Goal: Information Seeking & Learning: Compare options

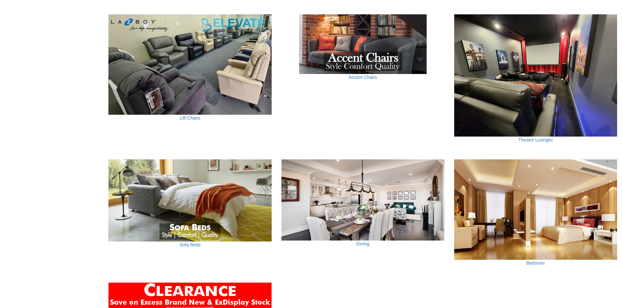
scroll to position [407, 0]
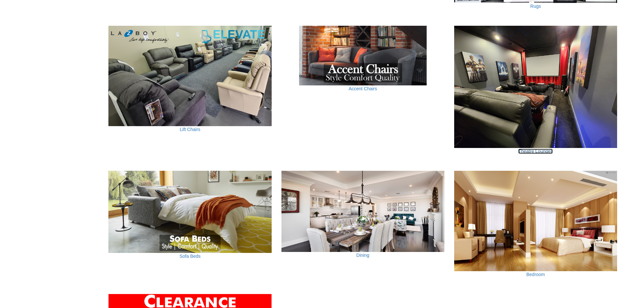
click at [547, 152] on link "Theatre Lounges" at bounding box center [535, 151] width 35 height 5
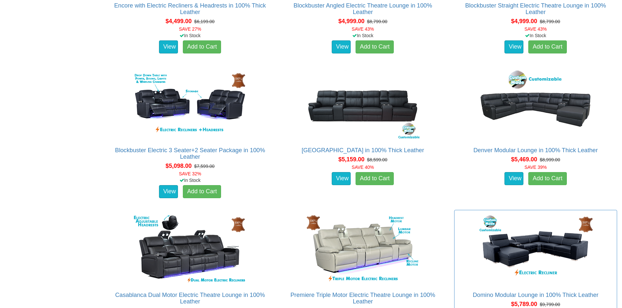
scroll to position [1925, 0]
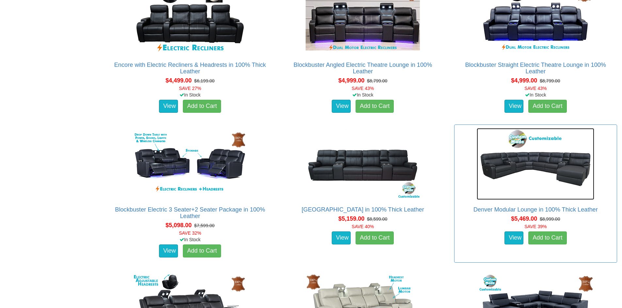
click at [539, 162] on img at bounding box center [534, 164] width 117 height 72
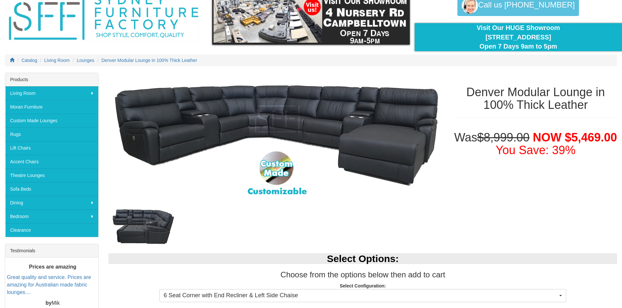
scroll to position [33, 0]
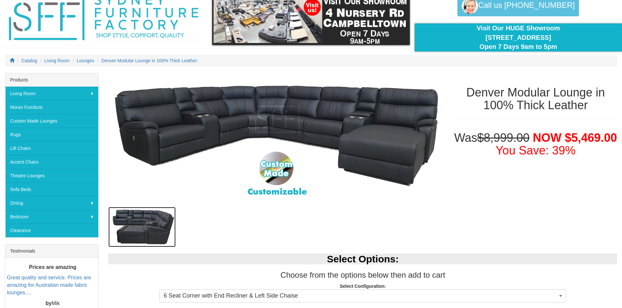
click at [145, 220] on img at bounding box center [141, 227] width 67 height 40
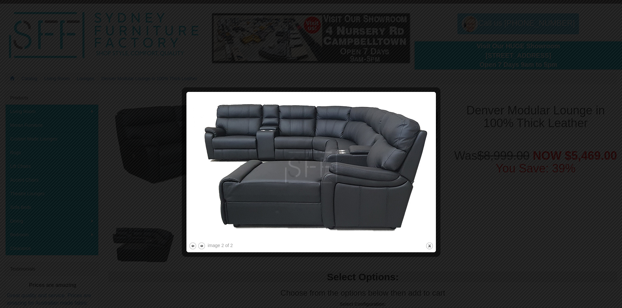
scroll to position [0, 0]
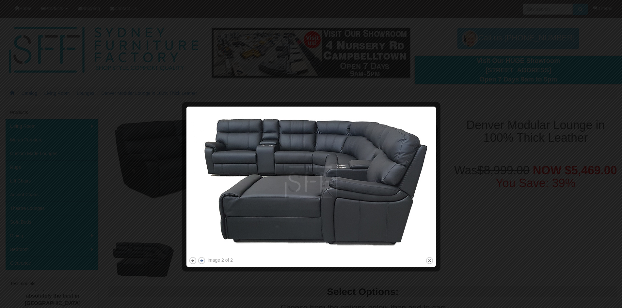
click at [199, 259] on button "next" at bounding box center [201, 261] width 8 height 8
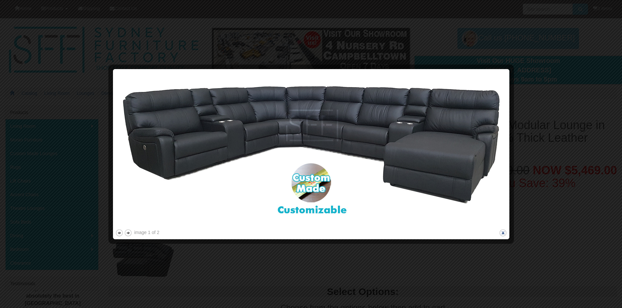
click at [503, 235] on button "close" at bounding box center [503, 233] width 8 height 8
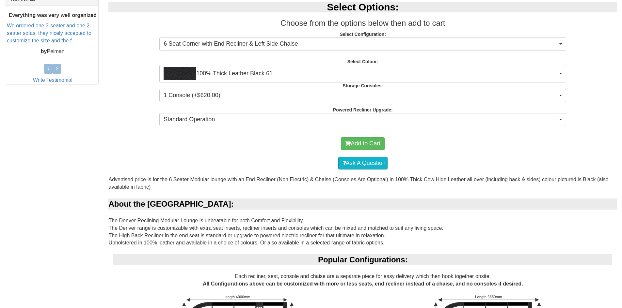
scroll to position [294, 0]
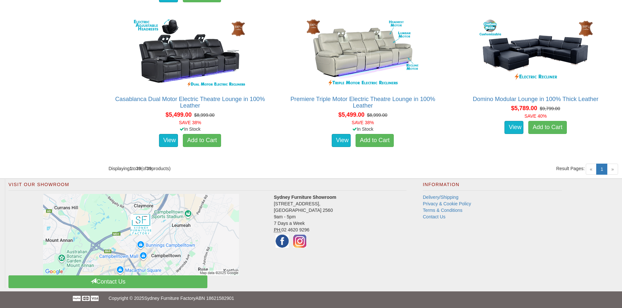
scroll to position [2181, 0]
click at [611, 171] on span "»" at bounding box center [612, 169] width 11 height 11
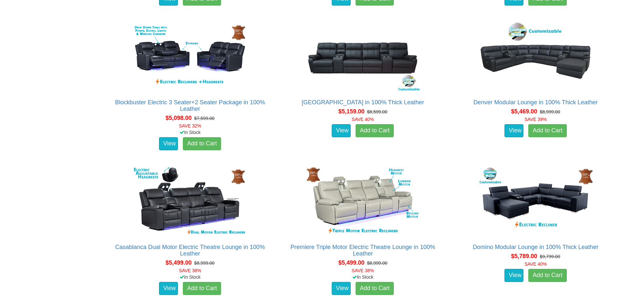
scroll to position [2018, 0]
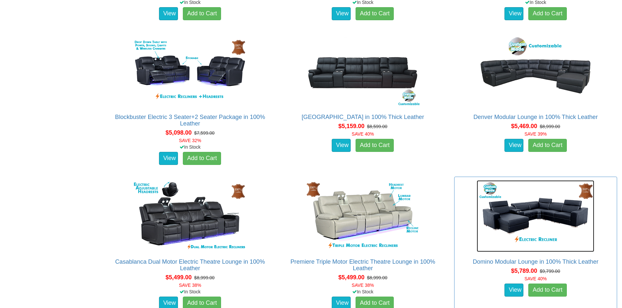
click at [527, 203] on img at bounding box center [534, 216] width 117 height 72
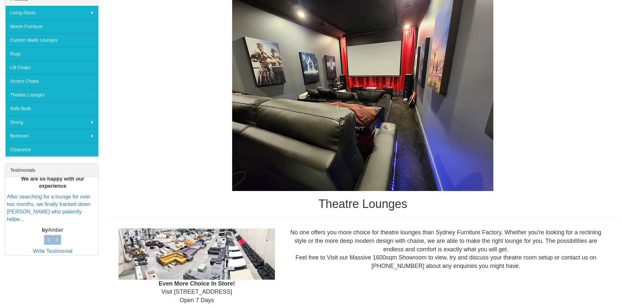
scroll to position [27, 0]
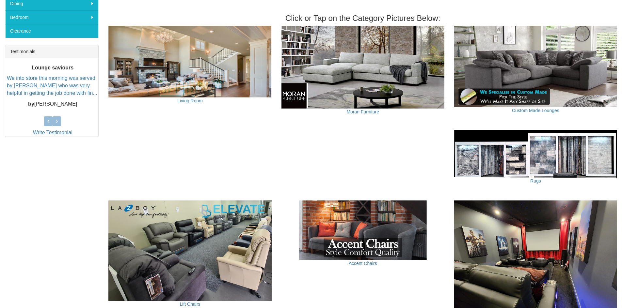
scroll to position [211, 0]
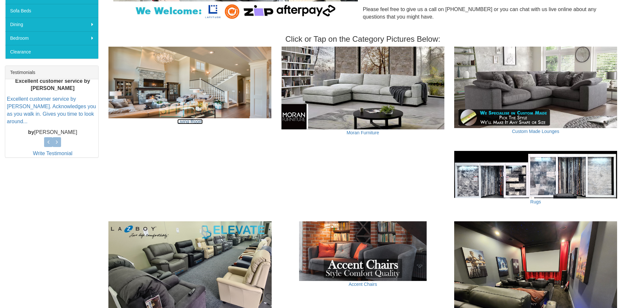
click at [190, 119] on link "Living Room" at bounding box center [189, 121] width 25 height 5
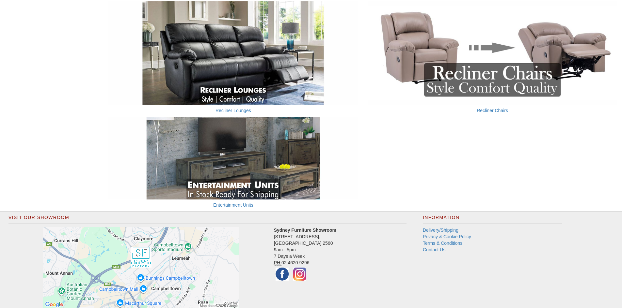
scroll to position [424, 0]
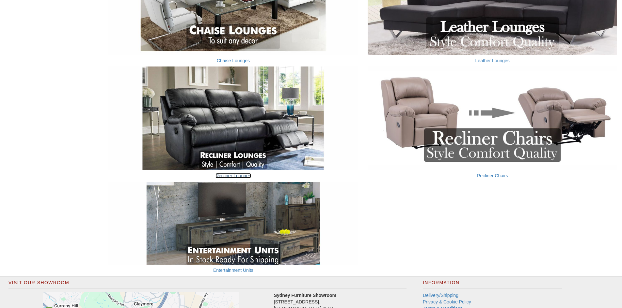
click at [236, 175] on link "Recliner Lounges" at bounding box center [233, 175] width 36 height 5
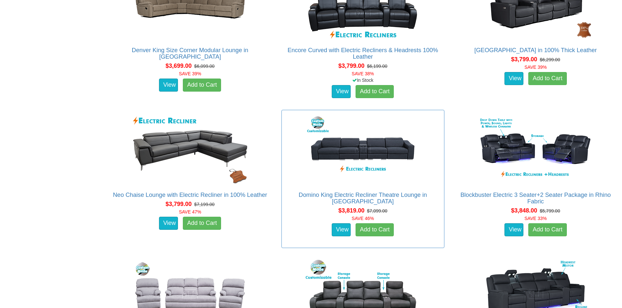
scroll to position [1762, 0]
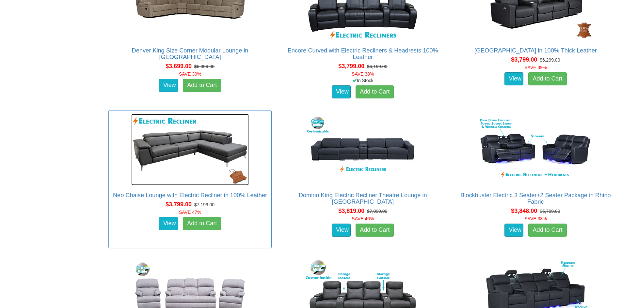
click at [200, 157] on img at bounding box center [189, 150] width 117 height 72
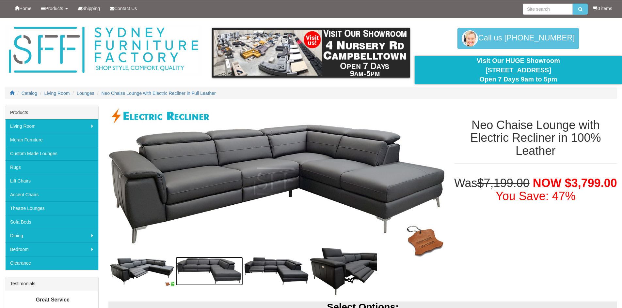
click at [223, 269] on img at bounding box center [209, 271] width 67 height 29
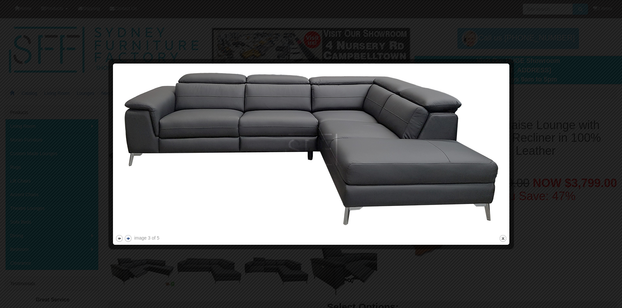
click at [130, 240] on button "next" at bounding box center [128, 239] width 8 height 8
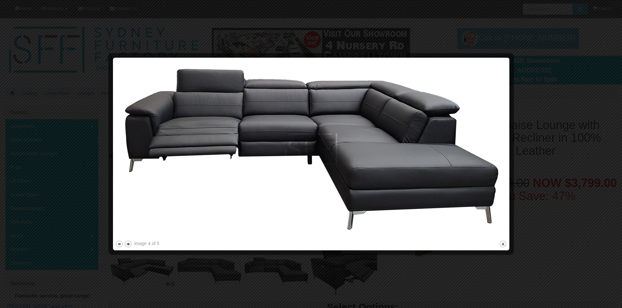
click at [130, 240] on button "next" at bounding box center [128, 244] width 8 height 8
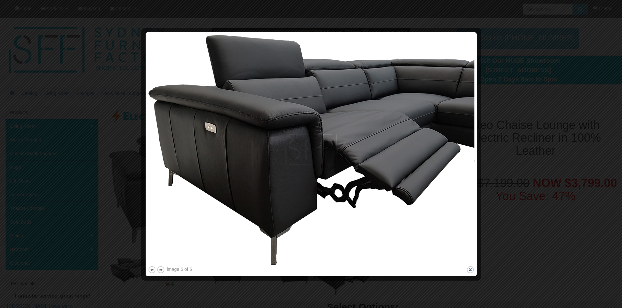
click at [472, 271] on button "close" at bounding box center [470, 270] width 8 height 8
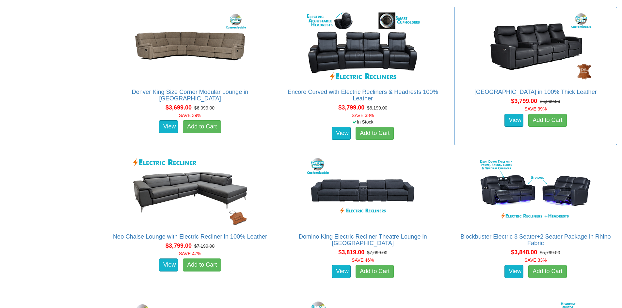
scroll to position [1730, 0]
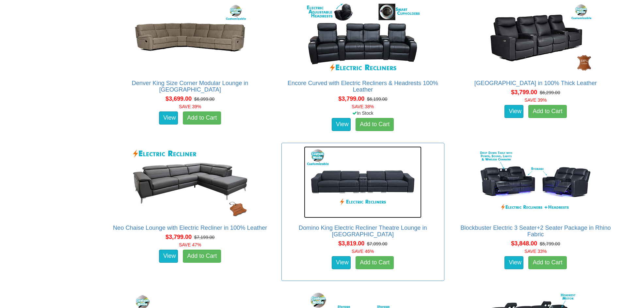
click at [399, 190] on img at bounding box center [362, 183] width 117 height 72
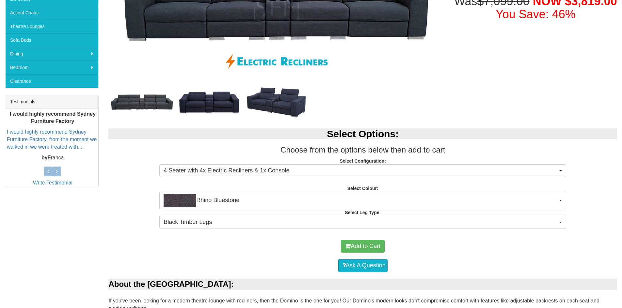
scroll to position [196, 0]
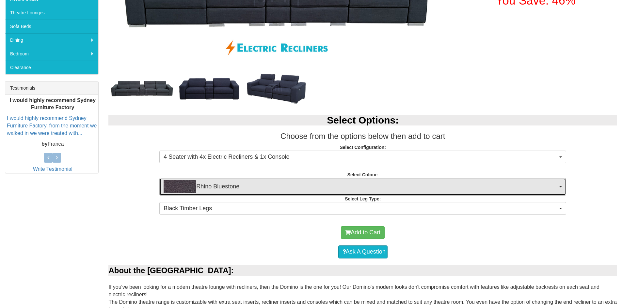
click at [242, 190] on span "Rhino Bluestone" at bounding box center [361, 186] width 394 height 13
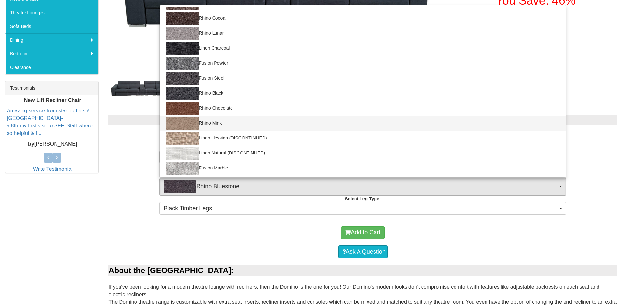
scroll to position [54, 0]
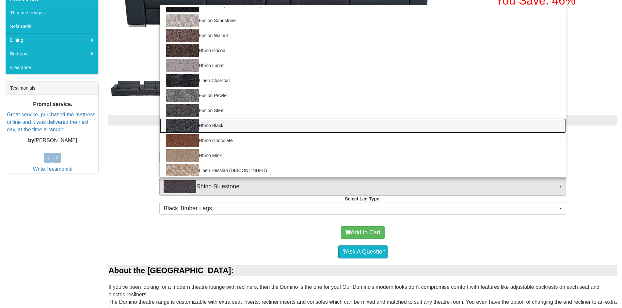
click at [229, 125] on link "Rhino Black" at bounding box center [363, 125] width 406 height 15
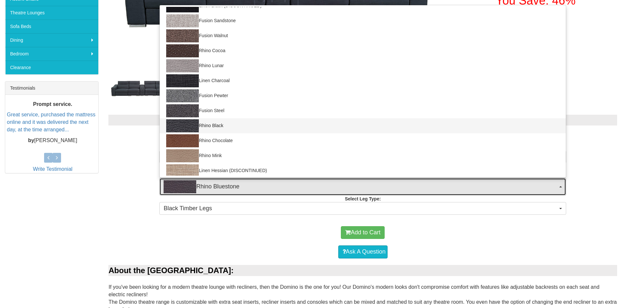
select select "1563"
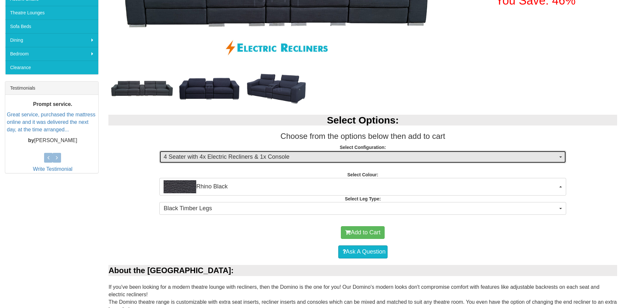
click at [251, 158] on span "4 Seater with 4x Electric Recliners & 1x Console" at bounding box center [361, 157] width 394 height 8
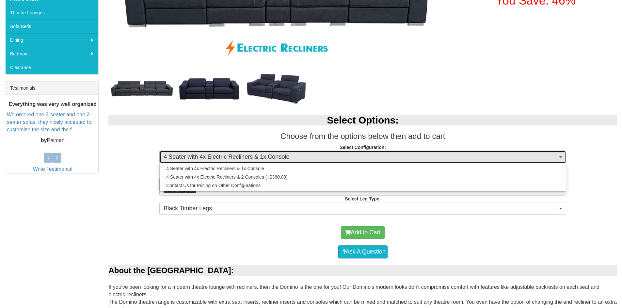
click at [255, 158] on span "4 Seater with 4x Electric Recliners & 1x Console" at bounding box center [361, 157] width 394 height 8
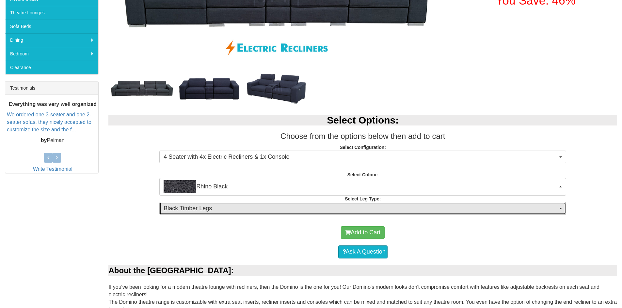
click at [258, 207] on span "Black Timber Legs" at bounding box center [361, 209] width 394 height 8
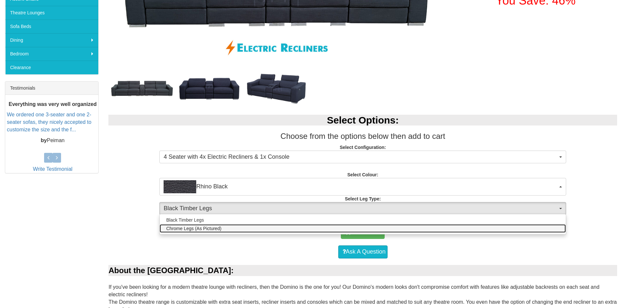
click at [209, 231] on span "Chrome Legs (As Pictured)" at bounding box center [193, 229] width 55 height 7
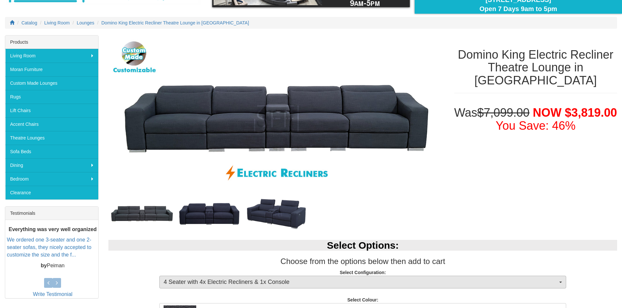
scroll to position [131, 0]
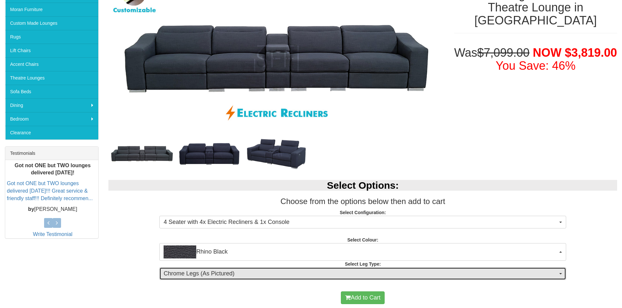
click at [210, 271] on span "Chrome Legs (As Pictured)" at bounding box center [361, 274] width 394 height 8
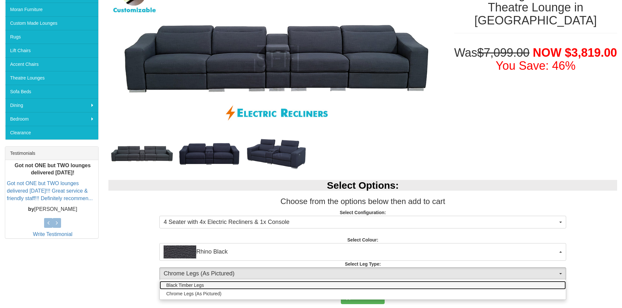
click at [206, 283] on link "Black Timber Legs" at bounding box center [363, 285] width 406 height 8
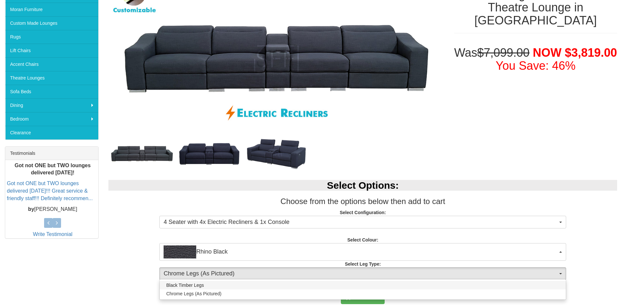
select select "1716"
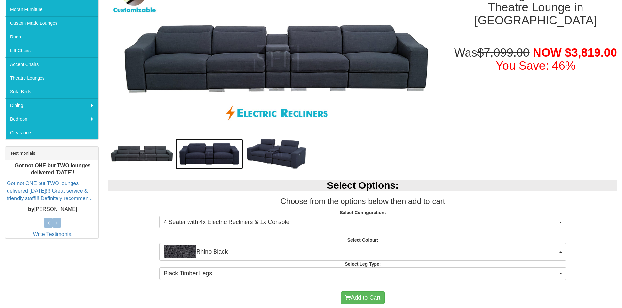
click at [211, 151] on img at bounding box center [209, 154] width 67 height 30
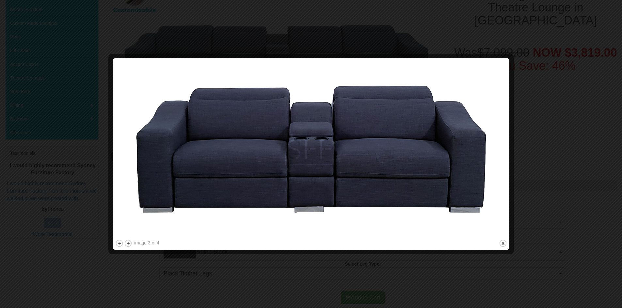
click at [575, 170] on div at bounding box center [311, 154] width 622 height 308
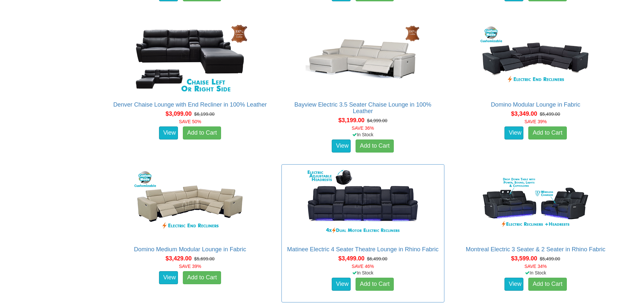
scroll to position [1273, 0]
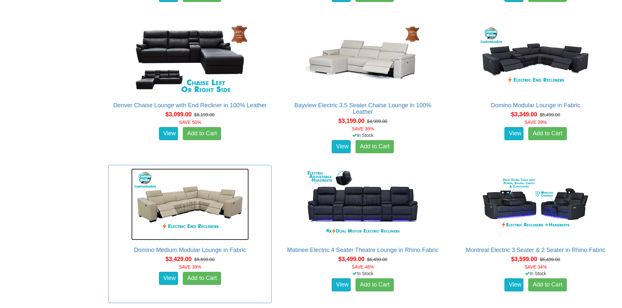
click at [204, 208] on img at bounding box center [189, 205] width 117 height 72
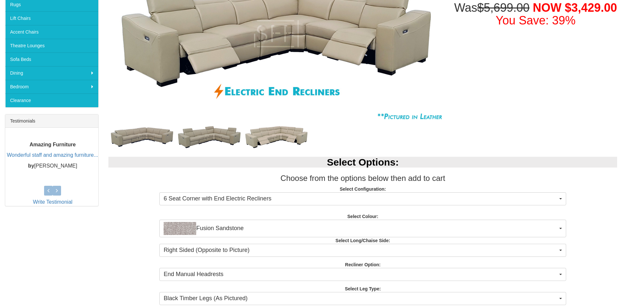
scroll to position [163, 0]
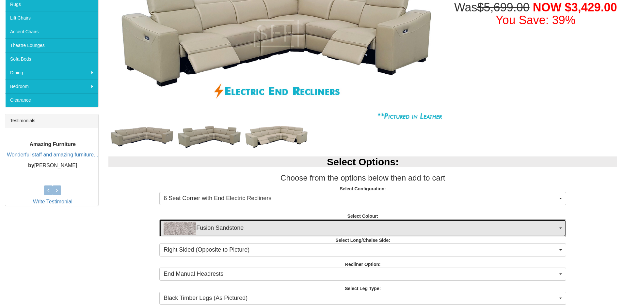
click at [248, 229] on span "Fusion Sandstone" at bounding box center [361, 228] width 394 height 13
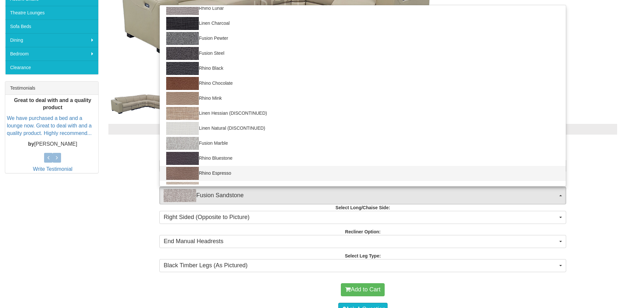
scroll to position [77, 0]
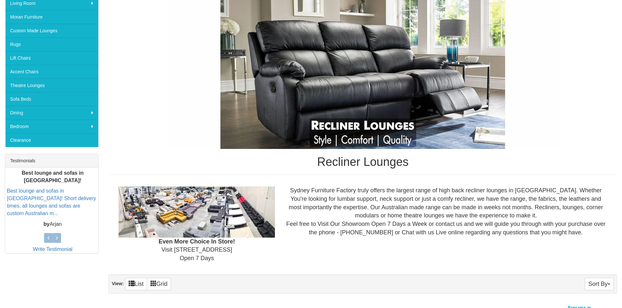
scroll to position [196, 0]
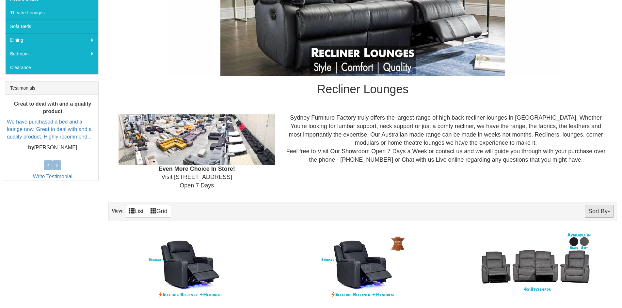
click at [602, 212] on button "Sort By" at bounding box center [598, 211] width 29 height 13
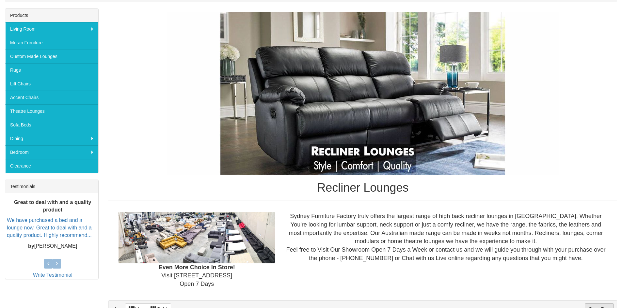
scroll to position [0, 0]
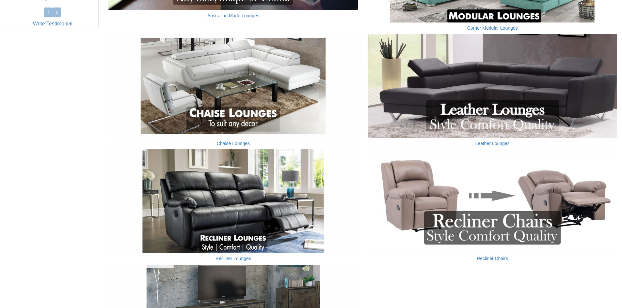
scroll to position [326, 0]
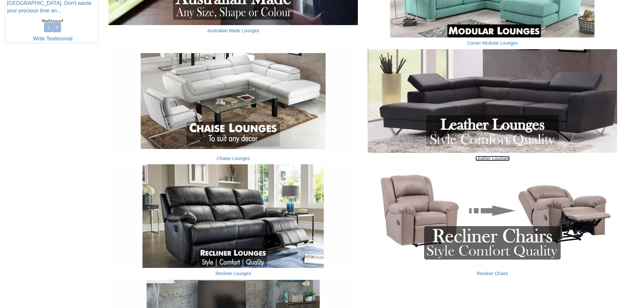
click at [495, 161] on link "Leather Lounges" at bounding box center [492, 158] width 34 height 5
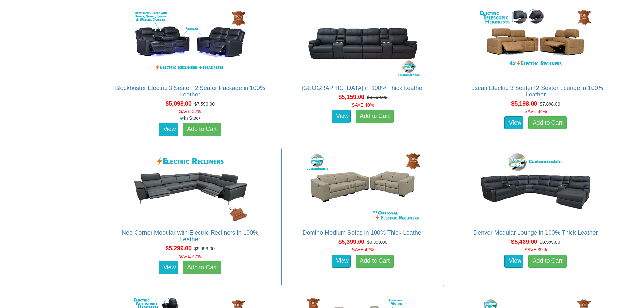
scroll to position [1893, 0]
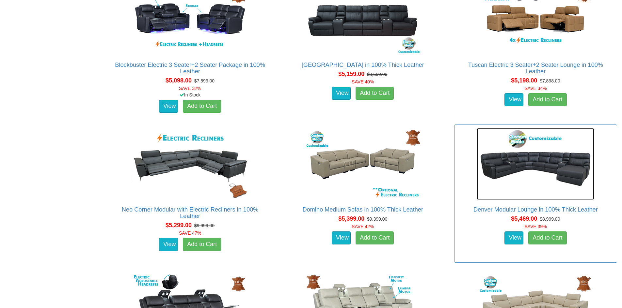
click at [528, 175] on img at bounding box center [534, 164] width 117 height 72
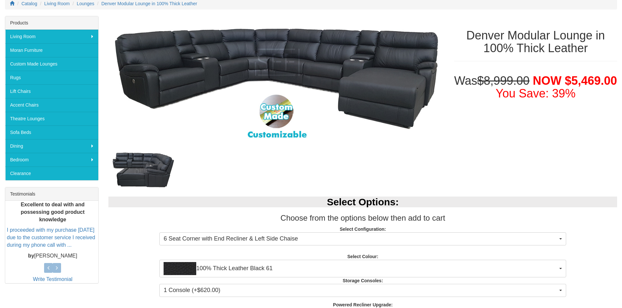
scroll to position [98, 0]
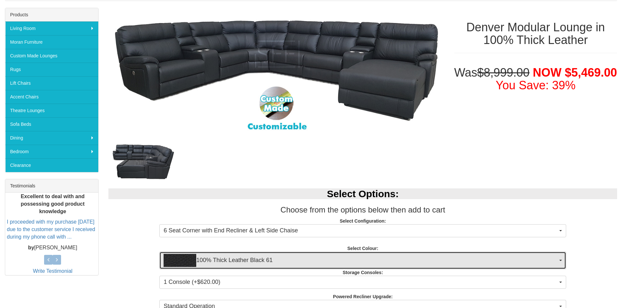
click at [288, 261] on span "100% Thick Leather Black 61" at bounding box center [361, 260] width 394 height 13
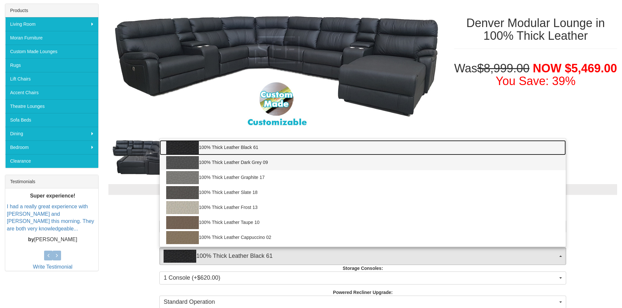
scroll to position [163, 0]
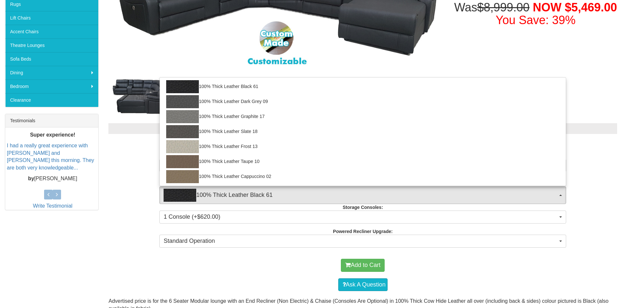
click at [134, 187] on div "Select Options: Choose from the options below then add to cart Select Configura…" at bounding box center [362, 184] width 518 height 135
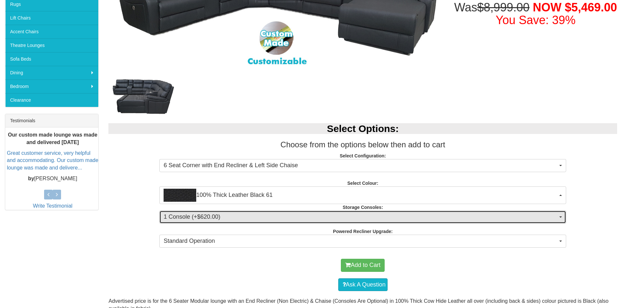
click at [235, 220] on span "1 Console (+$620.00)" at bounding box center [361, 217] width 394 height 8
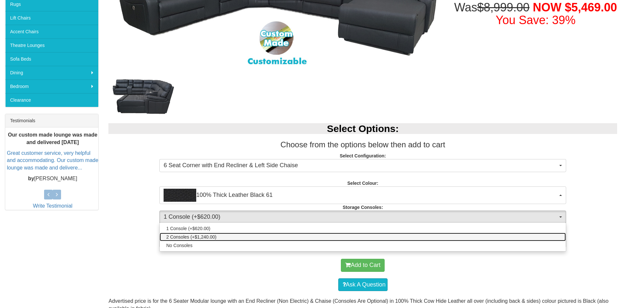
click at [223, 235] on link "2 Consoles (+$1,240.00)" at bounding box center [363, 237] width 406 height 8
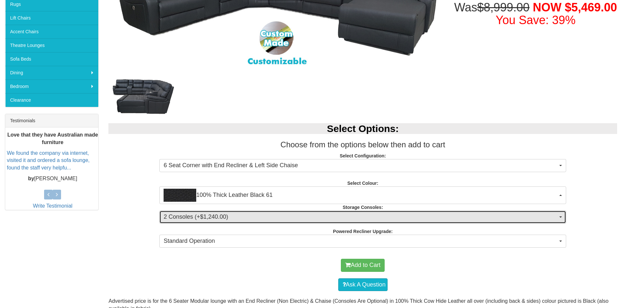
click at [228, 219] on span "2 Consoles (+$1,240.00)" at bounding box center [361, 217] width 394 height 8
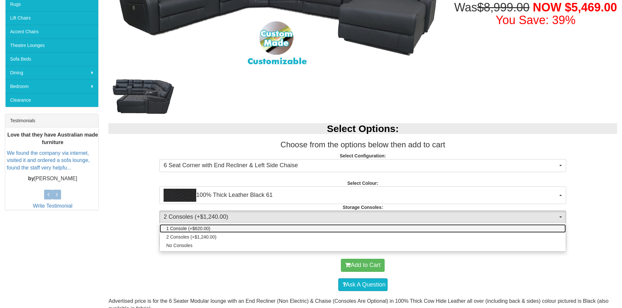
click at [209, 230] on span "1 Console (+$620.00)" at bounding box center [188, 229] width 44 height 7
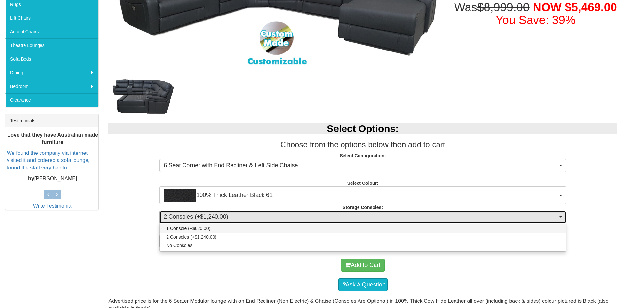
select select "1475"
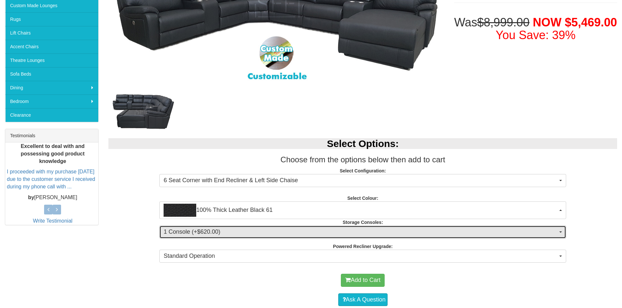
scroll to position [196, 0]
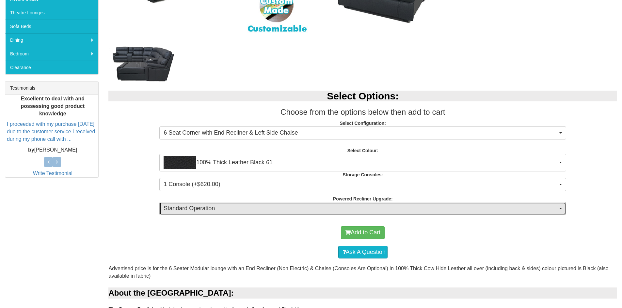
click at [240, 210] on span "Standard Operation" at bounding box center [361, 209] width 394 height 8
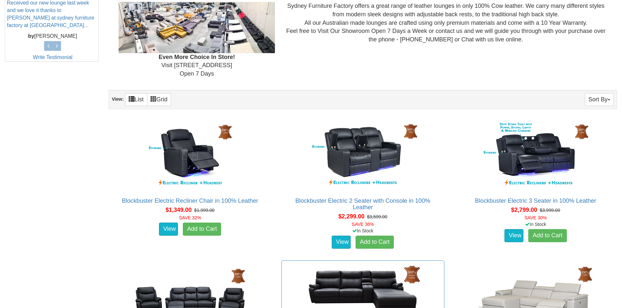
scroll to position [228, 0]
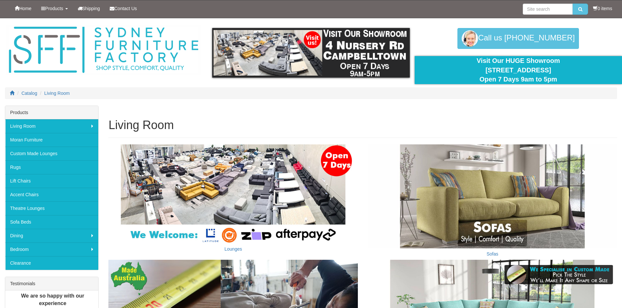
scroll to position [326, 0]
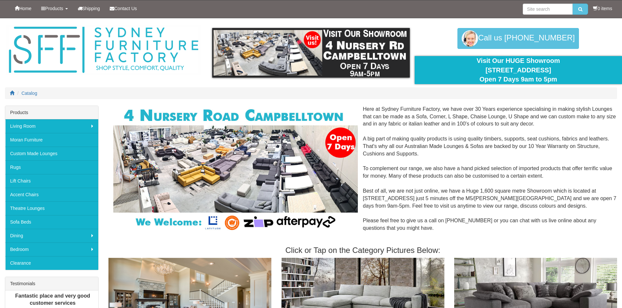
scroll to position [211, 0]
